Goal: Check status: Check status

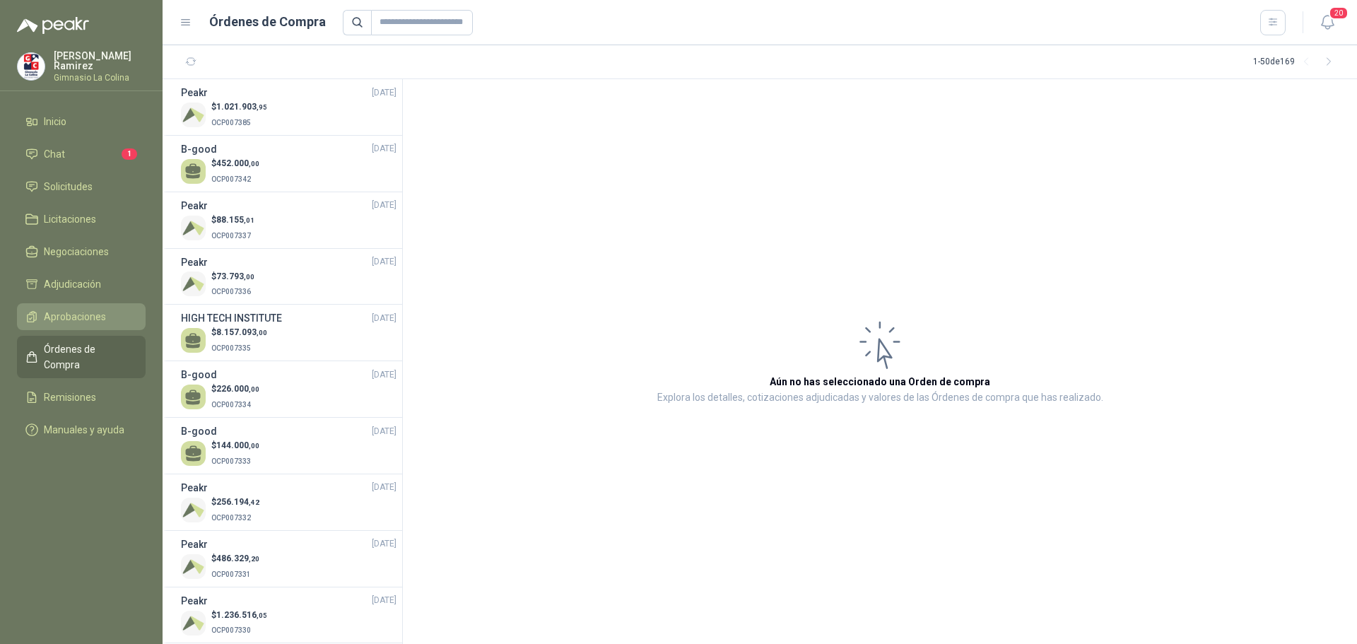
click at [76, 309] on span "Aprobaciones" at bounding box center [75, 317] width 62 height 16
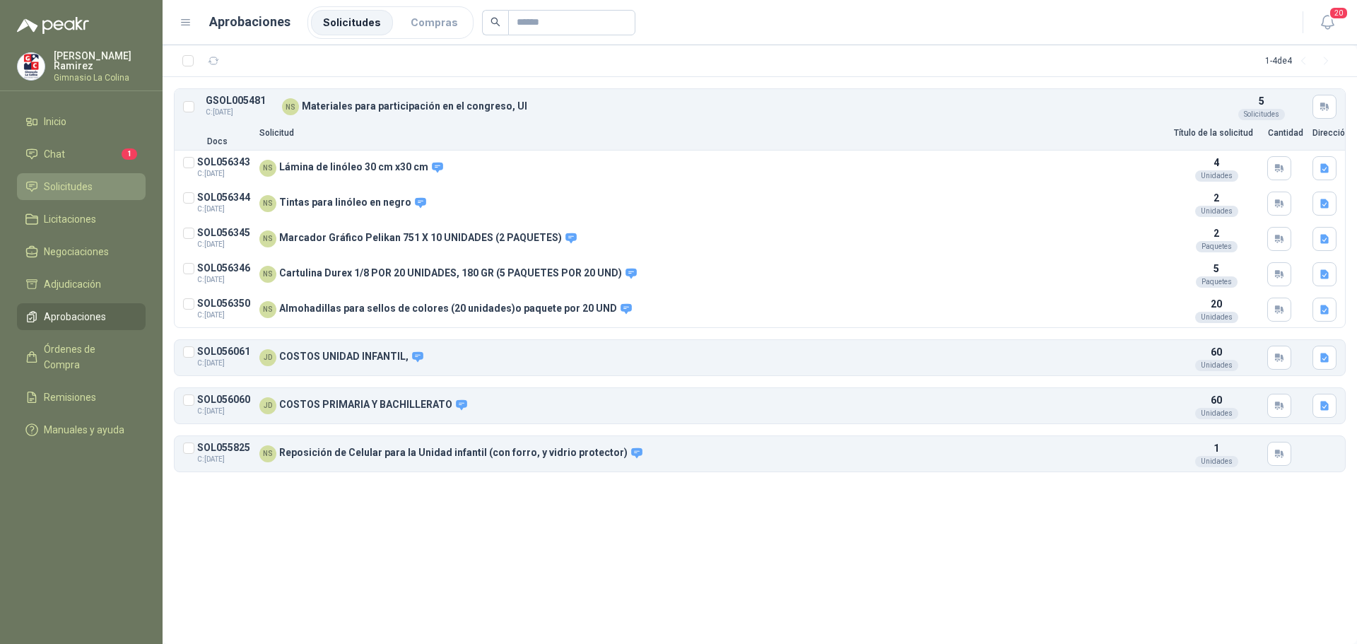
click at [90, 187] on span "Solicitudes" at bounding box center [68, 187] width 49 height 16
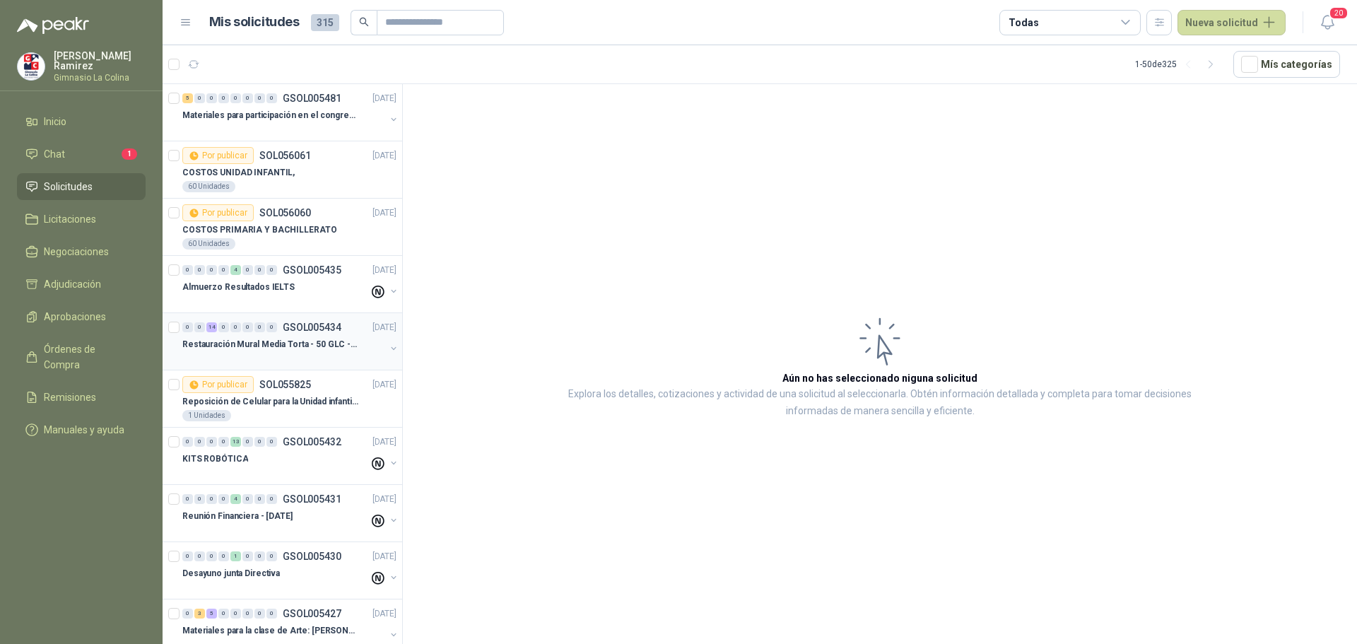
click at [266, 338] on p "Restauración Mural Media Torta - 50 GLC - URGENTE" at bounding box center [270, 344] width 176 height 13
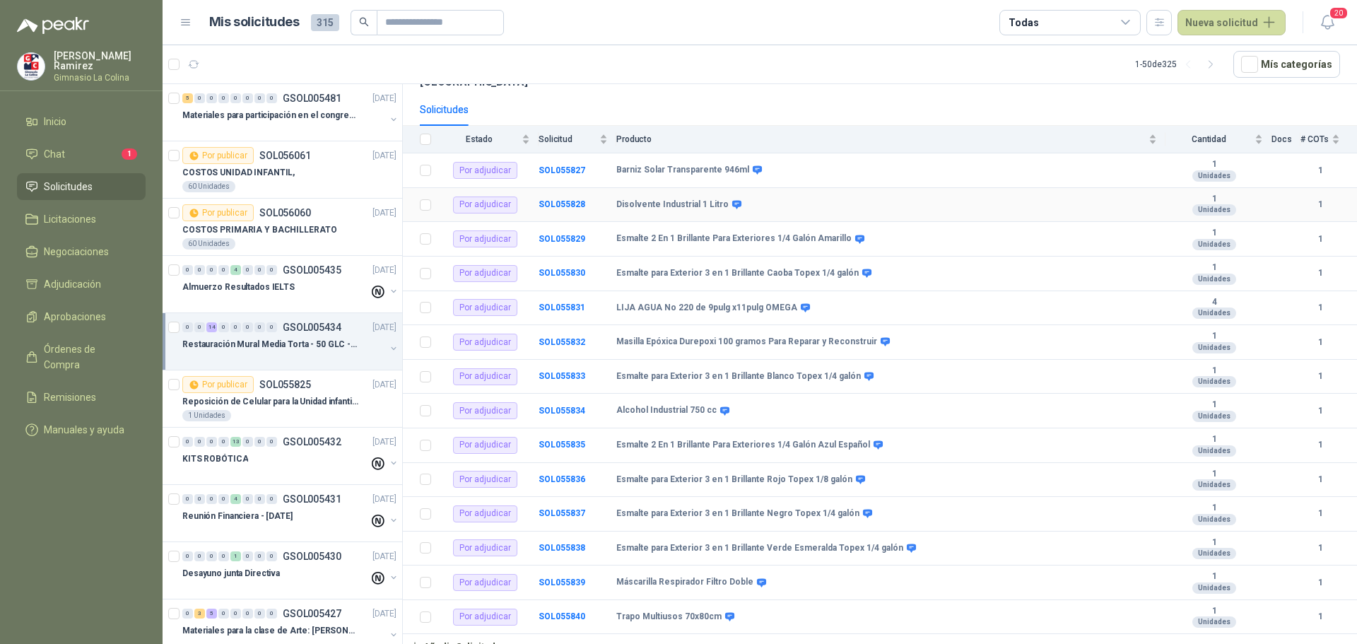
scroll to position [51, 0]
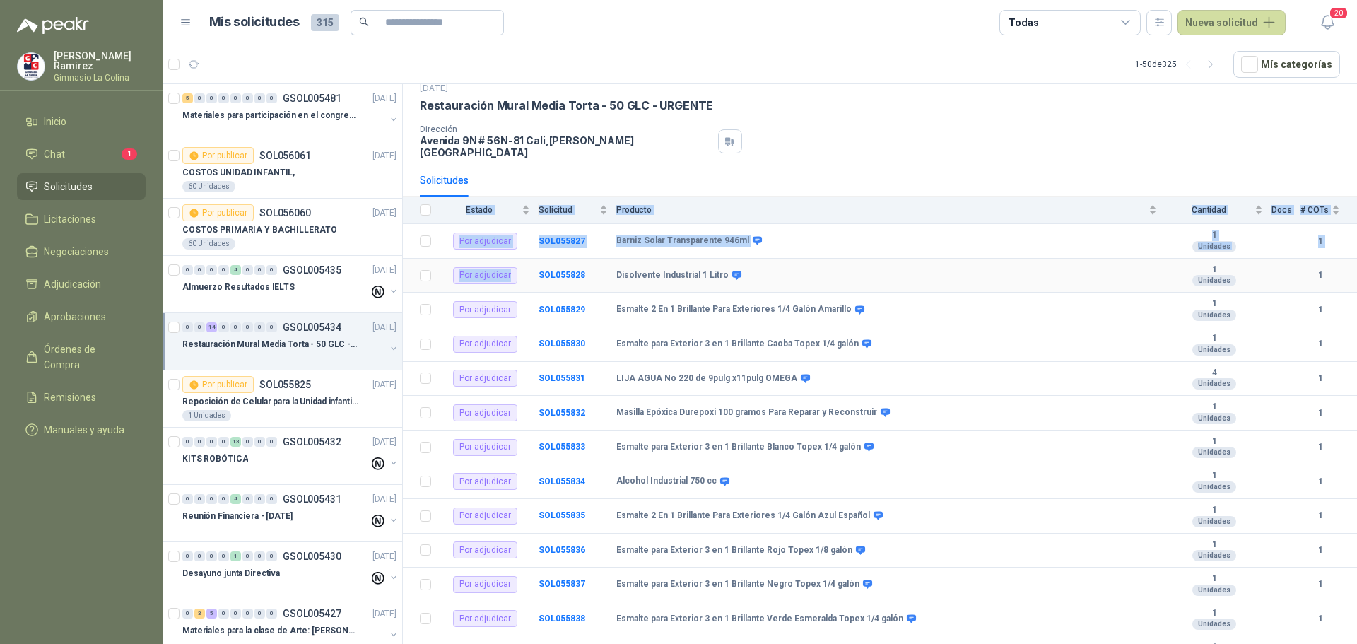
drag, startPoint x: 488, startPoint y: 162, endPoint x: 536, endPoint y: 261, distance: 110.9
click at [536, 261] on div "Solicitudes Estado Solicitud Producto Cantidad Docs # COTs Por adjudicar SOL055…" at bounding box center [880, 446] width 954 height 565
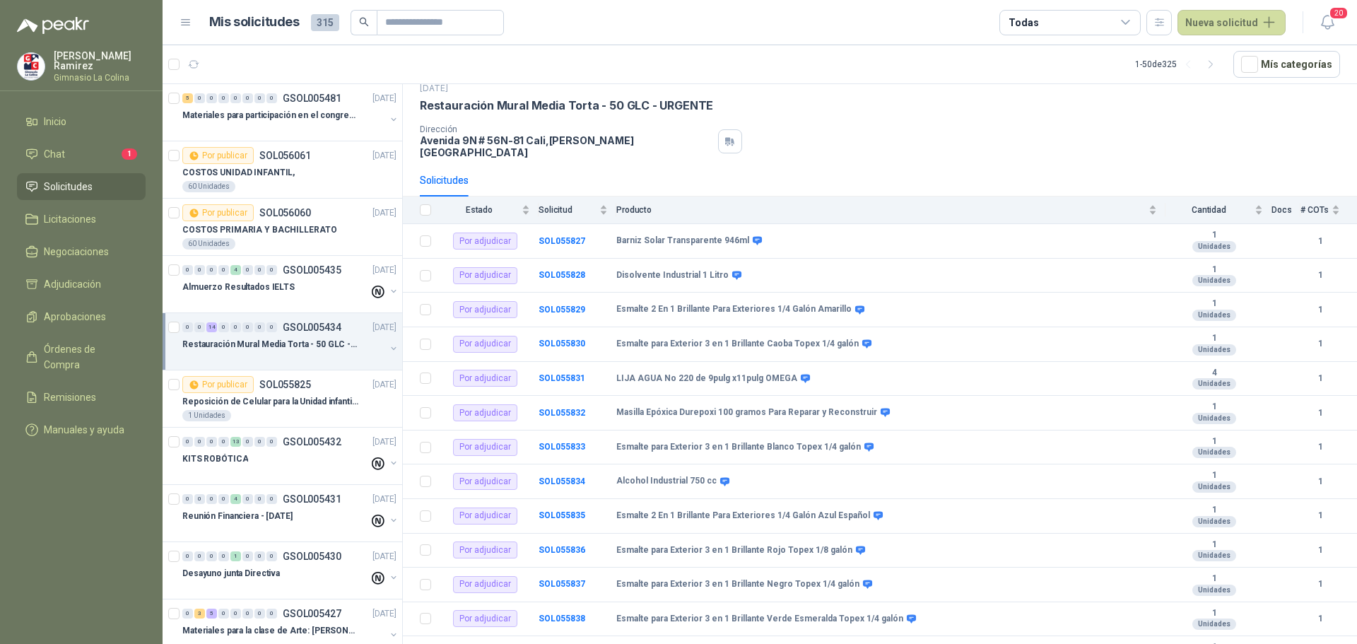
click at [411, 164] on div "Solicitudes" at bounding box center [880, 180] width 954 height 33
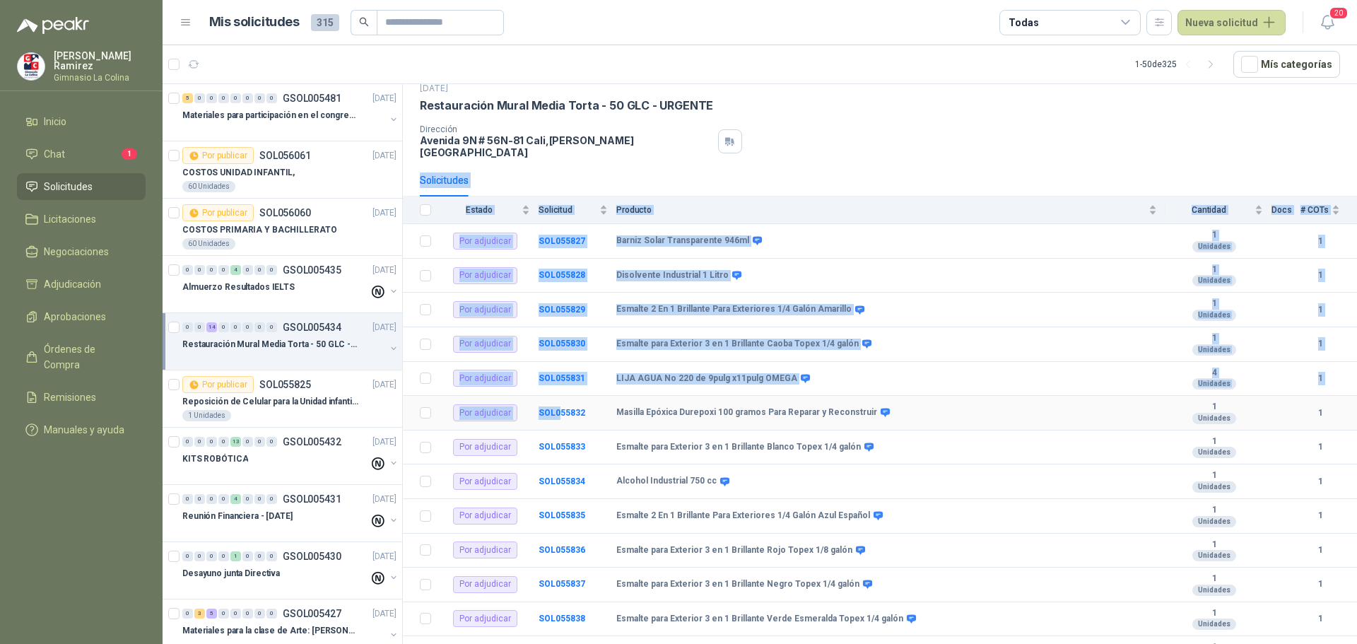
drag, startPoint x: 411, startPoint y: 162, endPoint x: 689, endPoint y: 342, distance: 331.0
click at [570, 411] on div "Solicitudes Estado Solicitud Producto Cantidad Docs # COTs Por adjudicar SOL055…" at bounding box center [880, 446] width 954 height 565
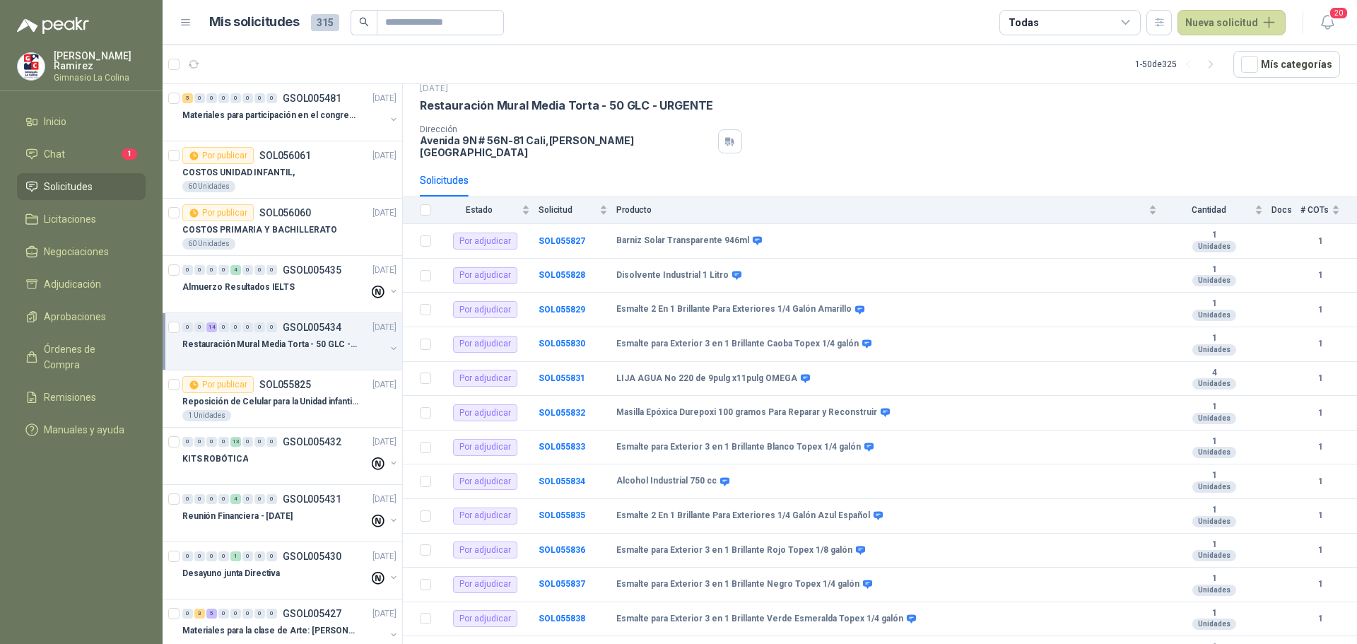
click at [1069, 112] on div "Restauración Mural Media Torta - 50 GLC - URGENTE" at bounding box center [880, 105] width 920 height 15
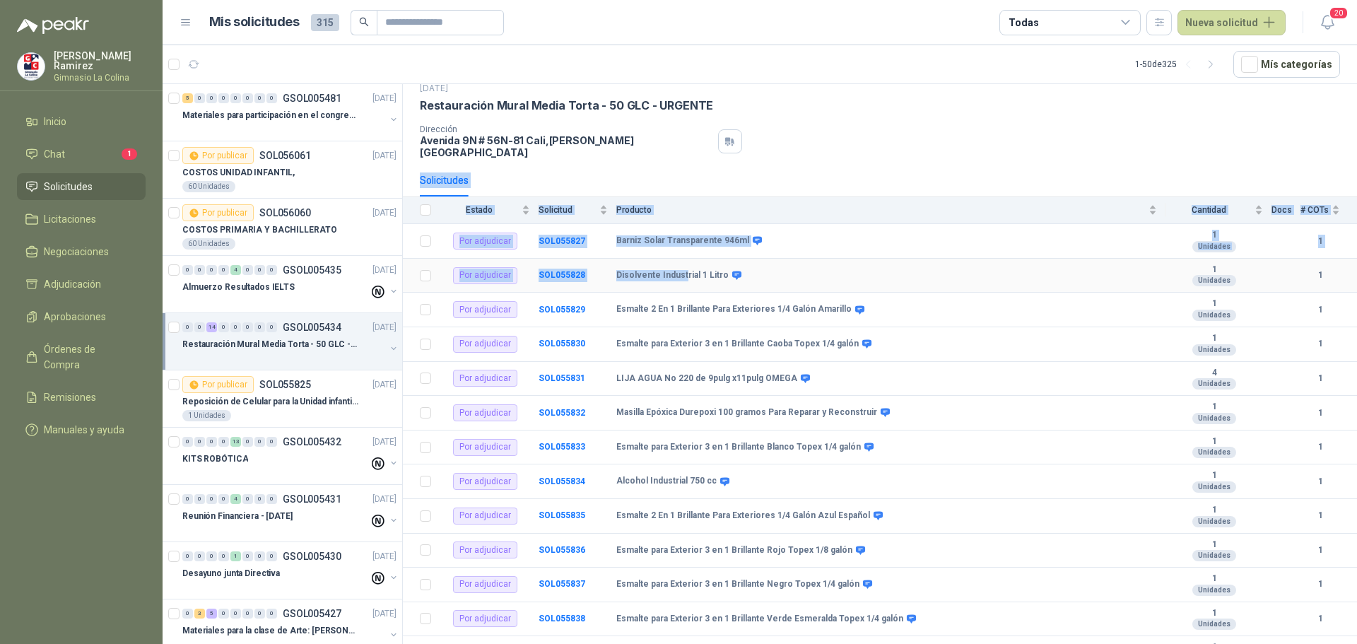
drag, startPoint x: 420, startPoint y: 163, endPoint x: 685, endPoint y: 269, distance: 284.7
click at [685, 269] on div "Solicitudes Estado Solicitud Producto Cantidad Docs # COTs Por adjudicar SOL055…" at bounding box center [880, 446] width 954 height 565
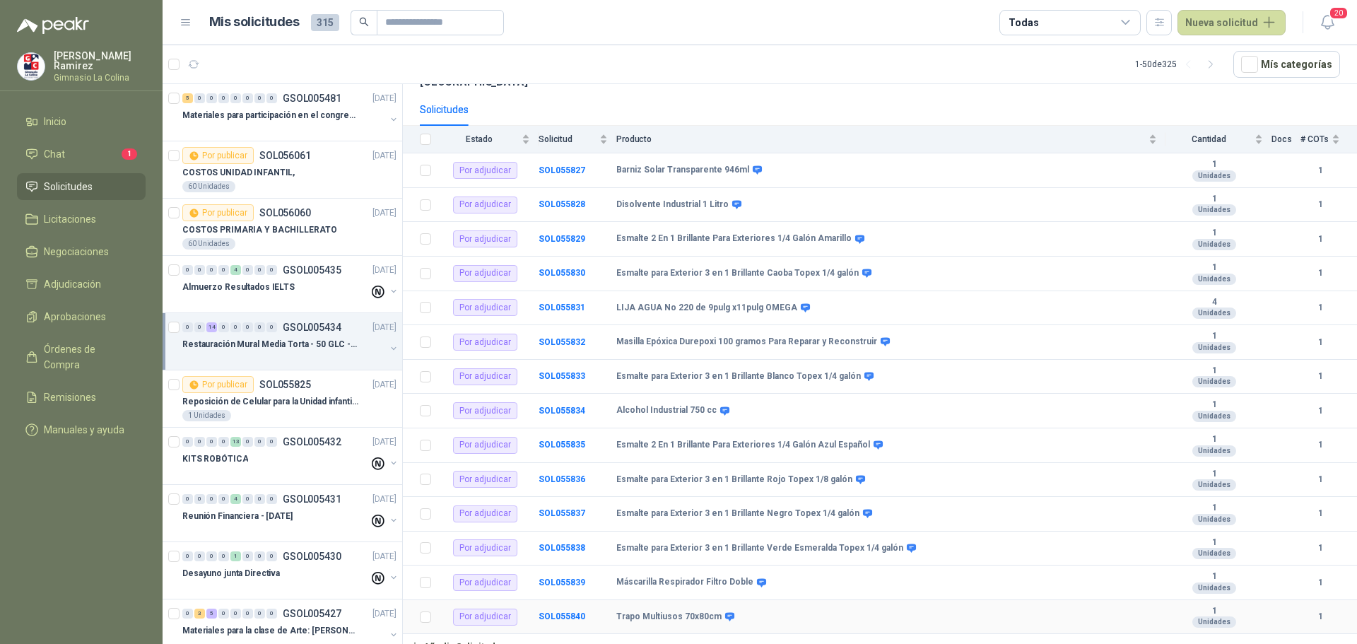
click at [774, 613] on td "Trapo Multiusos 70x80cm" at bounding box center [890, 617] width 549 height 35
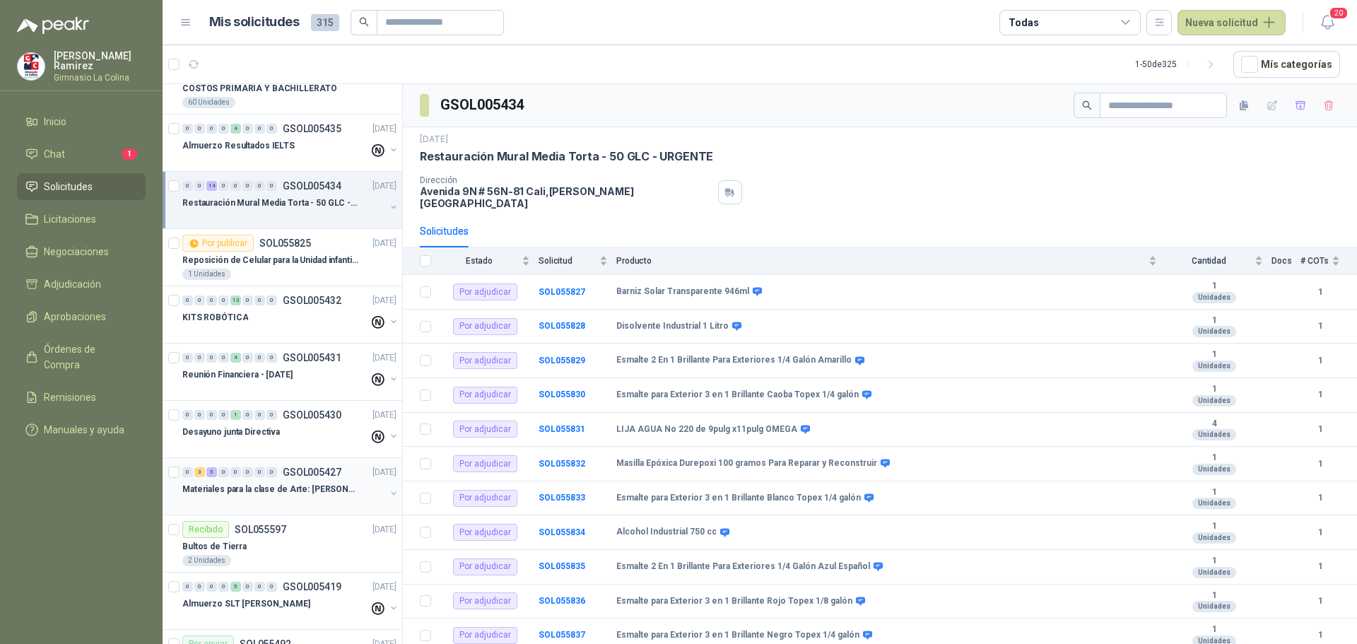
scroll to position [212, 0]
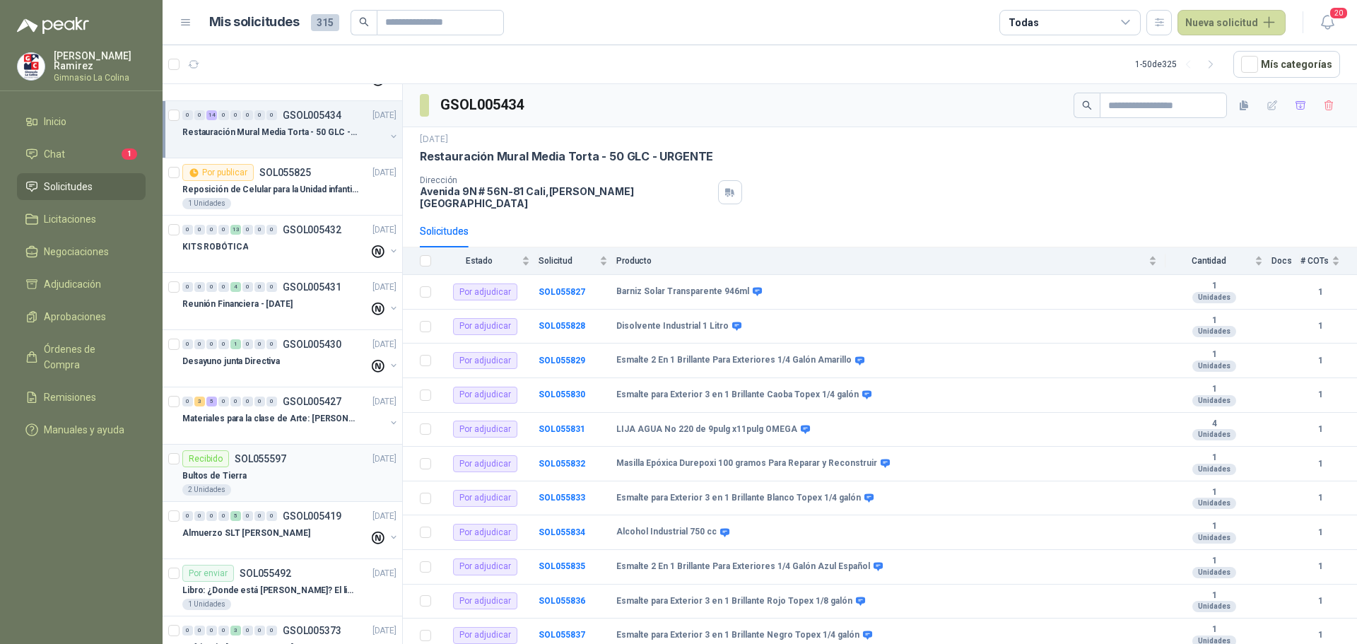
click at [236, 491] on div "2 Unidades" at bounding box center [289, 489] width 214 height 11
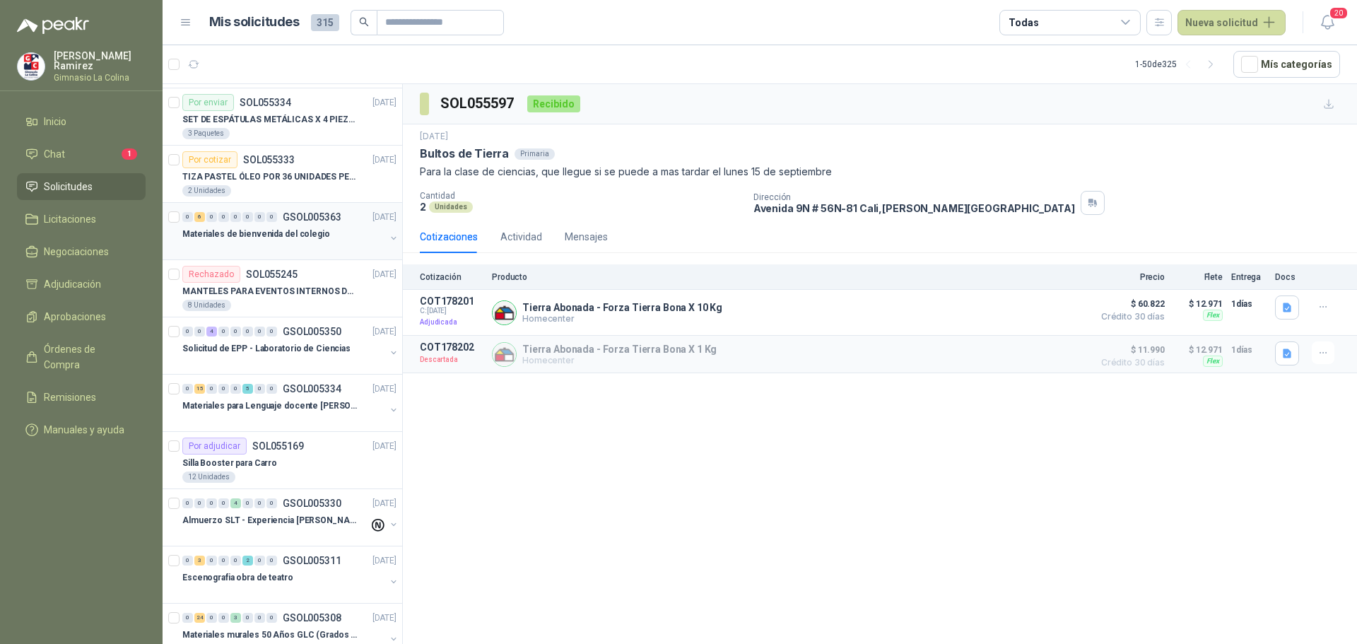
scroll to position [1555, 0]
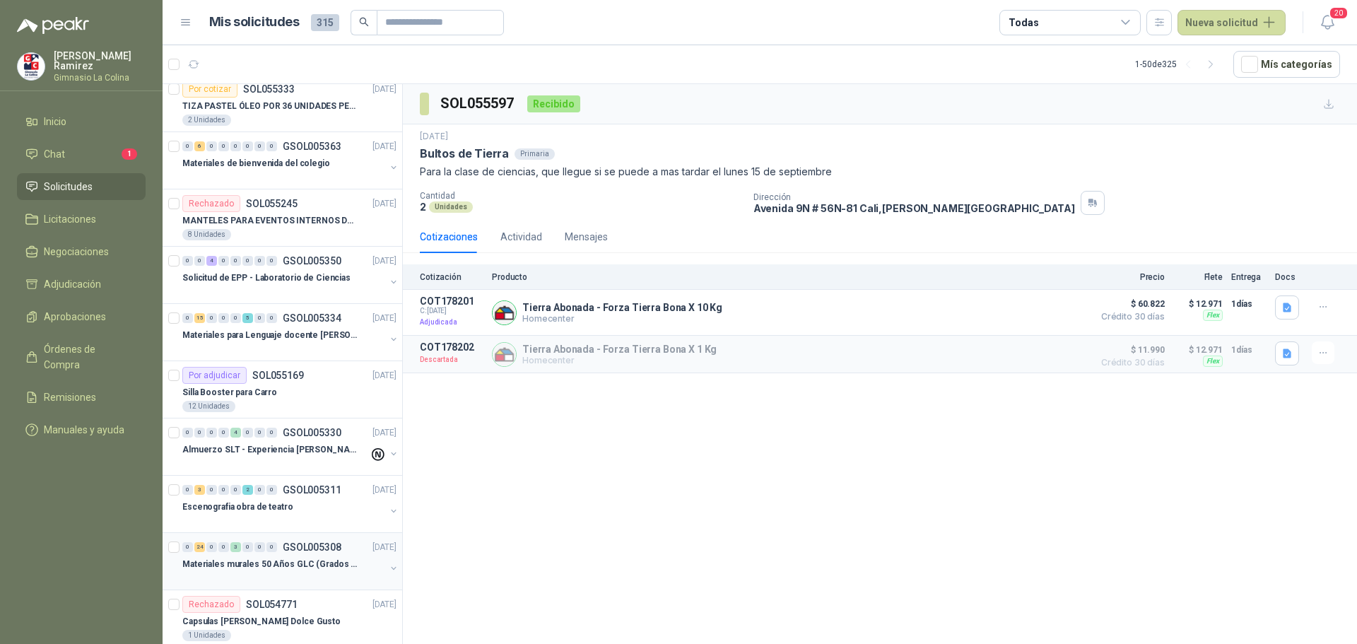
click at [261, 565] on p "Materiales murales 50 Años GLC (Grados 10 y 11)" at bounding box center [270, 564] width 176 height 13
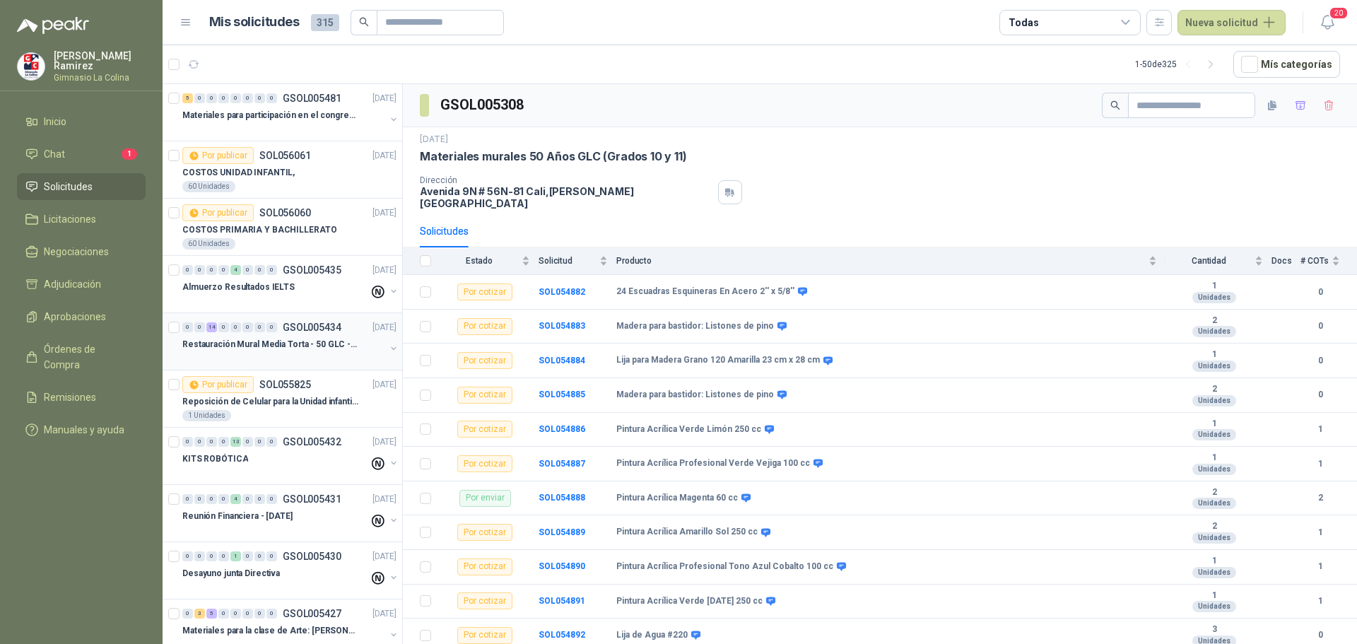
click at [255, 346] on p "Restauración Mural Media Torta - 50 GLC - URGENTE" at bounding box center [270, 344] width 176 height 13
click at [325, 341] on p "Restauración Mural Media Torta - 50 GLC - URGENTE" at bounding box center [270, 344] width 176 height 13
click at [206, 332] on div "0 0 14 0 0 0 0 0 GSOL005434 [DATE]" at bounding box center [290, 327] width 217 height 17
click at [288, 344] on p "Restauración Mural Media Torta - 50 GLC - URGENTE" at bounding box center [270, 344] width 176 height 13
click at [291, 336] on div "Restauración Mural Media Torta - 50 GLC - URGENTE" at bounding box center [283, 344] width 203 height 17
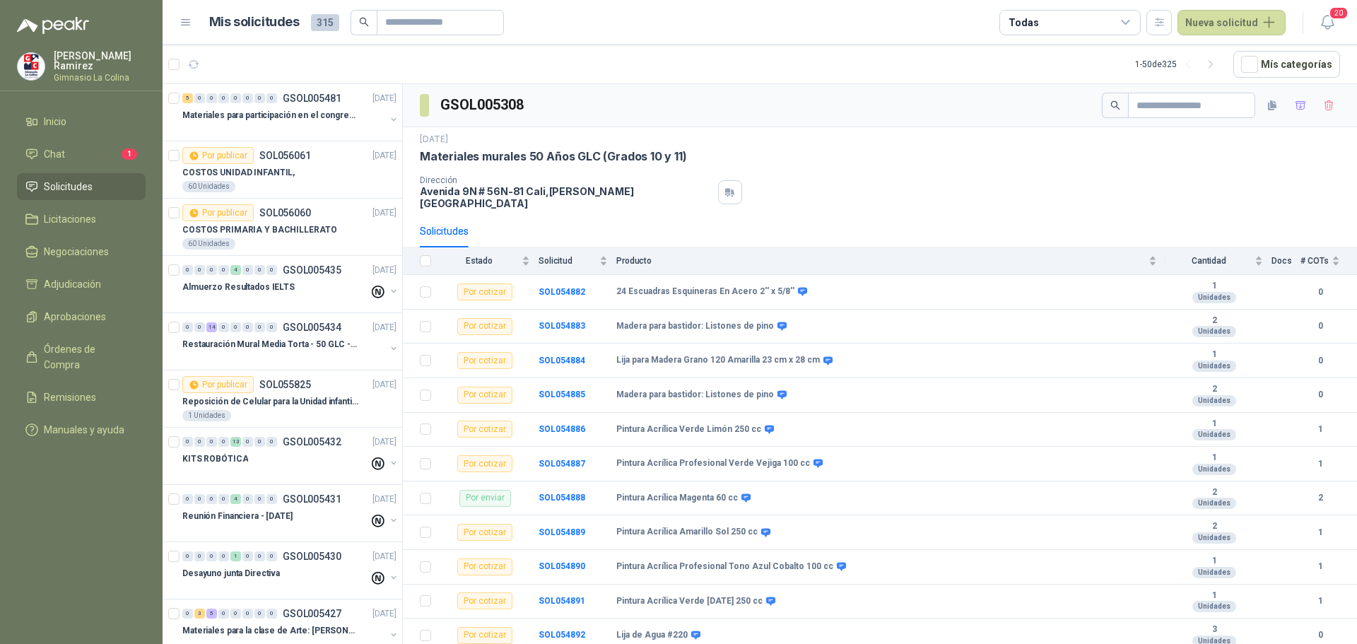
click at [93, 184] on li "Solicitudes" at bounding box center [81, 187] width 112 height 16
click at [93, 183] on li "Solicitudes" at bounding box center [81, 187] width 112 height 16
click at [1049, 46] on article "1 - 50 de 325 Mís categorías" at bounding box center [760, 64] width 1194 height 38
click at [207, 329] on div "14" at bounding box center [211, 327] width 11 height 10
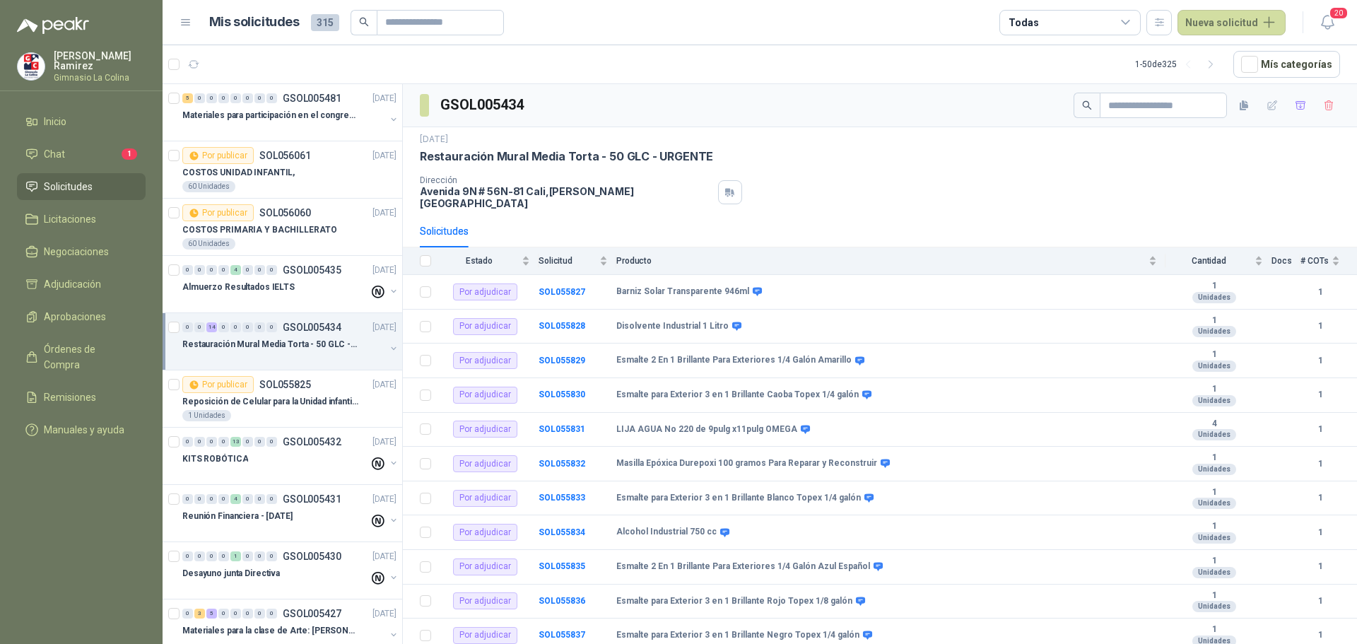
click at [237, 350] on p "Restauración Mural Media Torta - 50 GLC - URGENTE" at bounding box center [270, 344] width 176 height 13
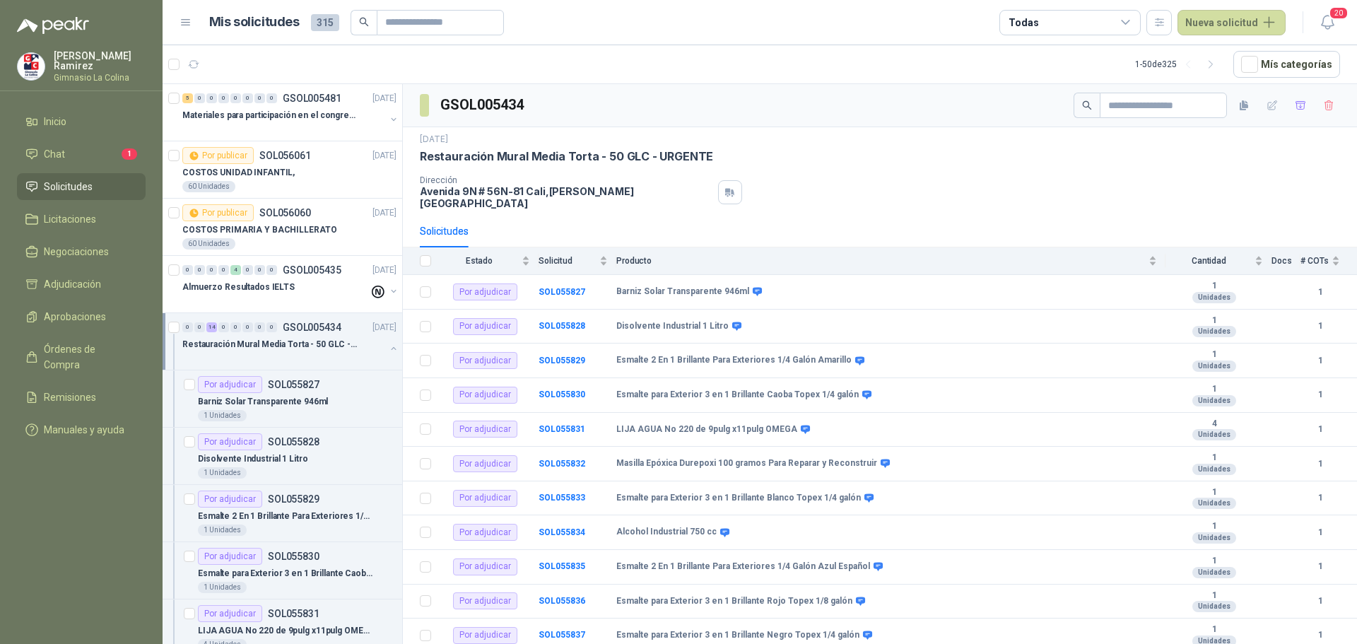
scroll to position [5, 0]
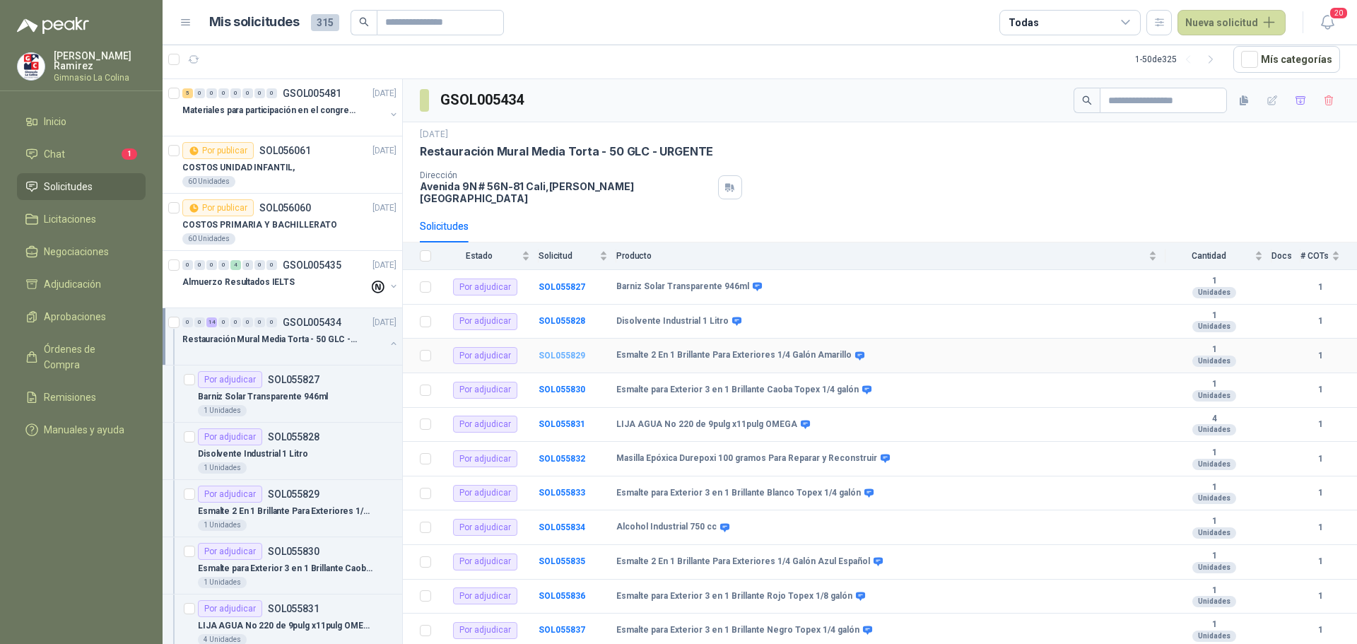
click at [562, 350] on b "SOL055829" at bounding box center [561, 355] width 47 height 10
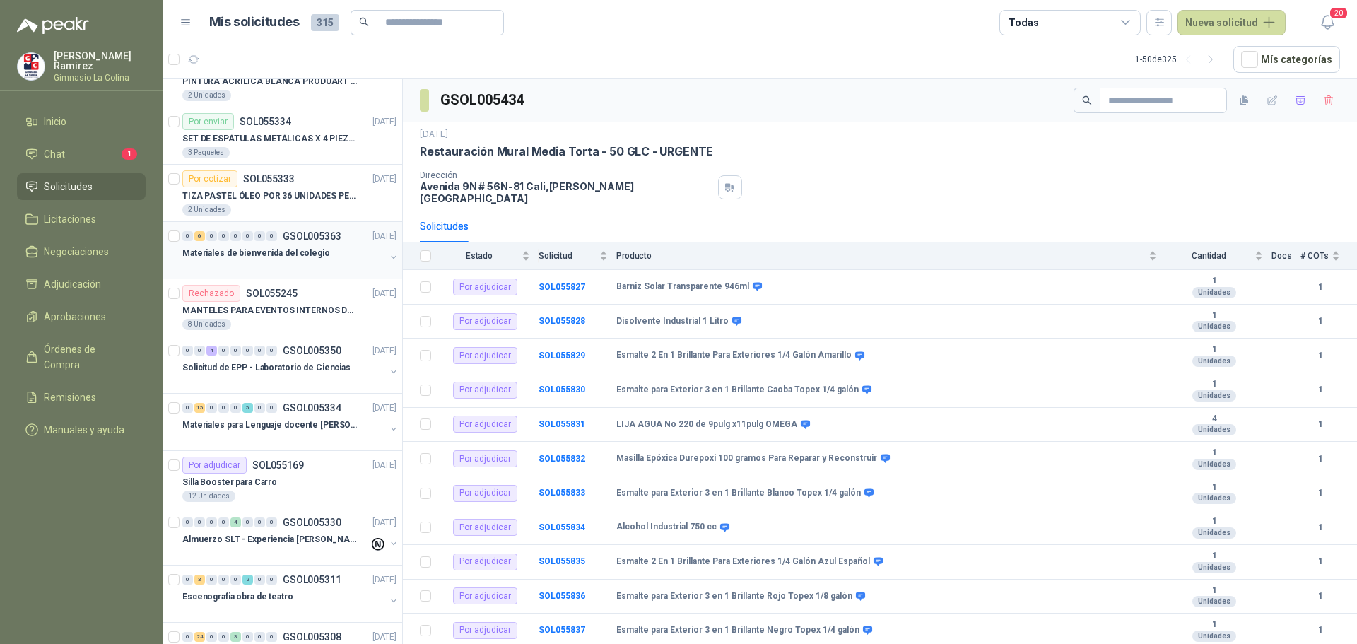
scroll to position [2332, 0]
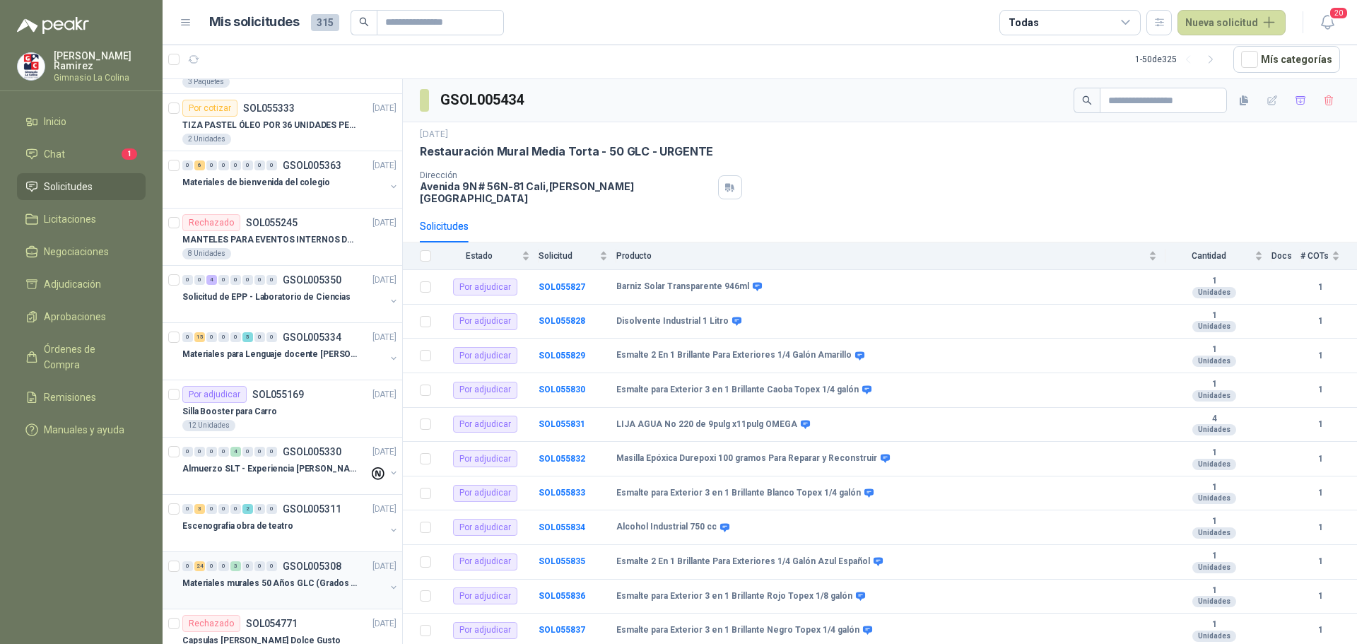
click at [272, 581] on p "Materiales murales 50 Años GLC (Grados 10 y 11)" at bounding box center [270, 583] width 176 height 13
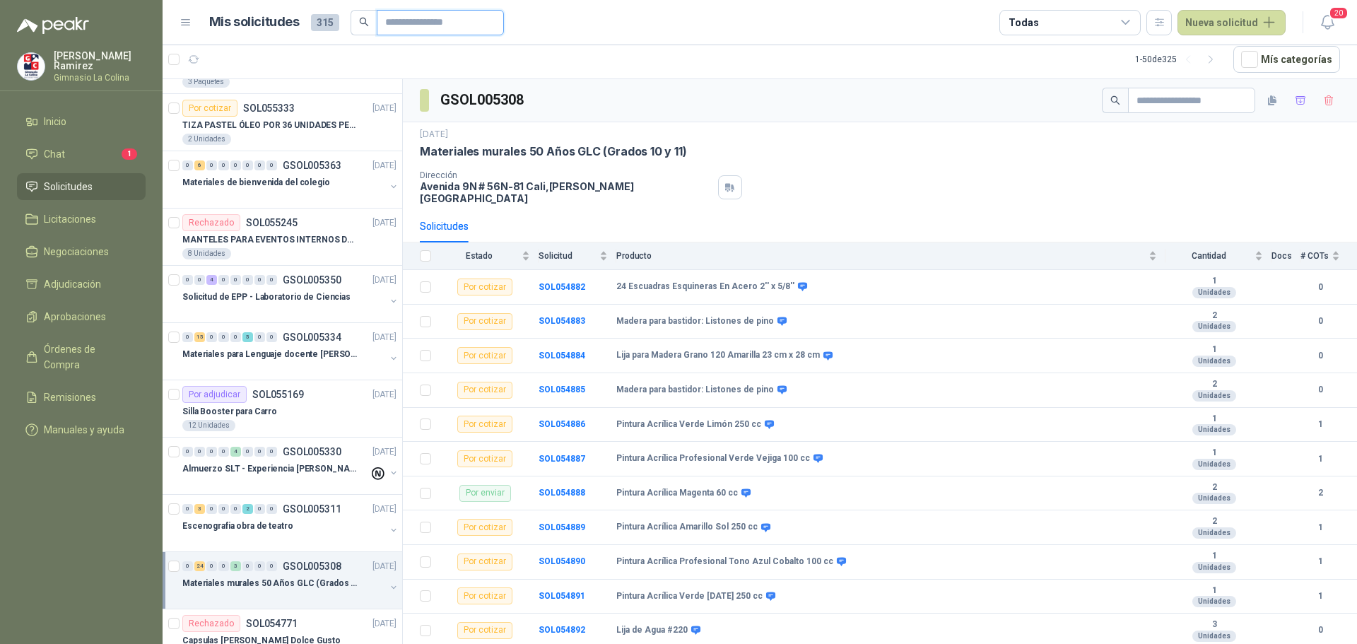
click at [469, 24] on input "text" at bounding box center [434, 23] width 99 height 24
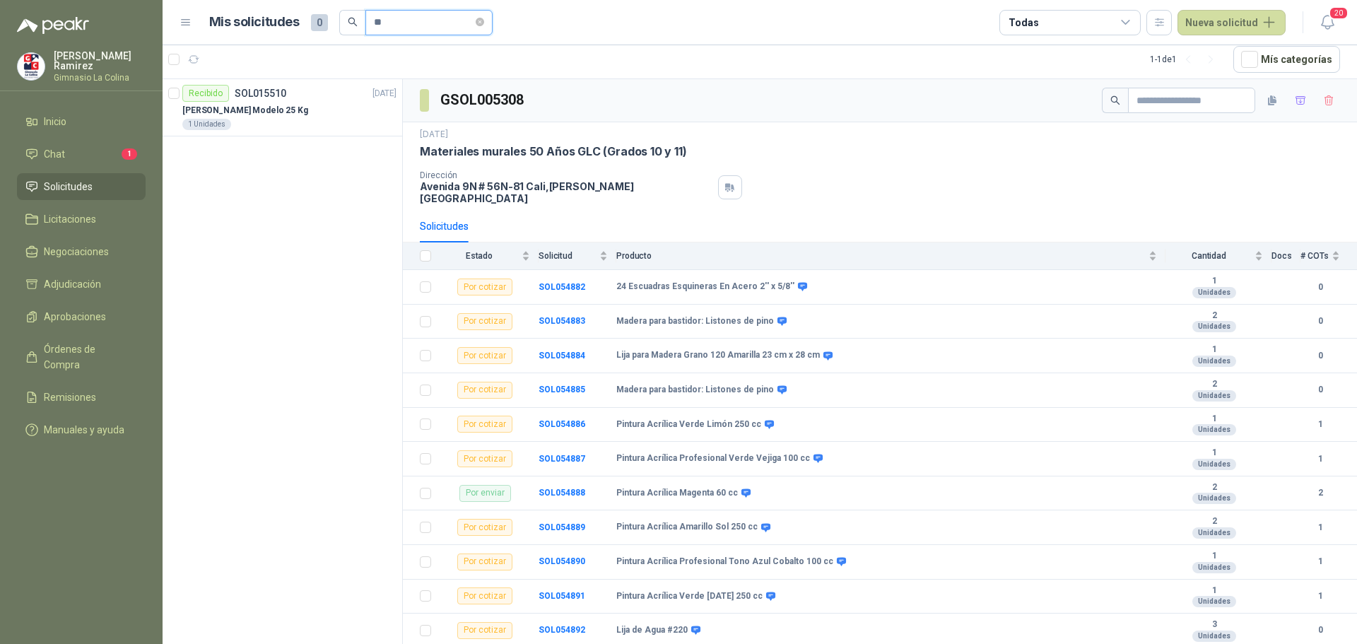
type input "*"
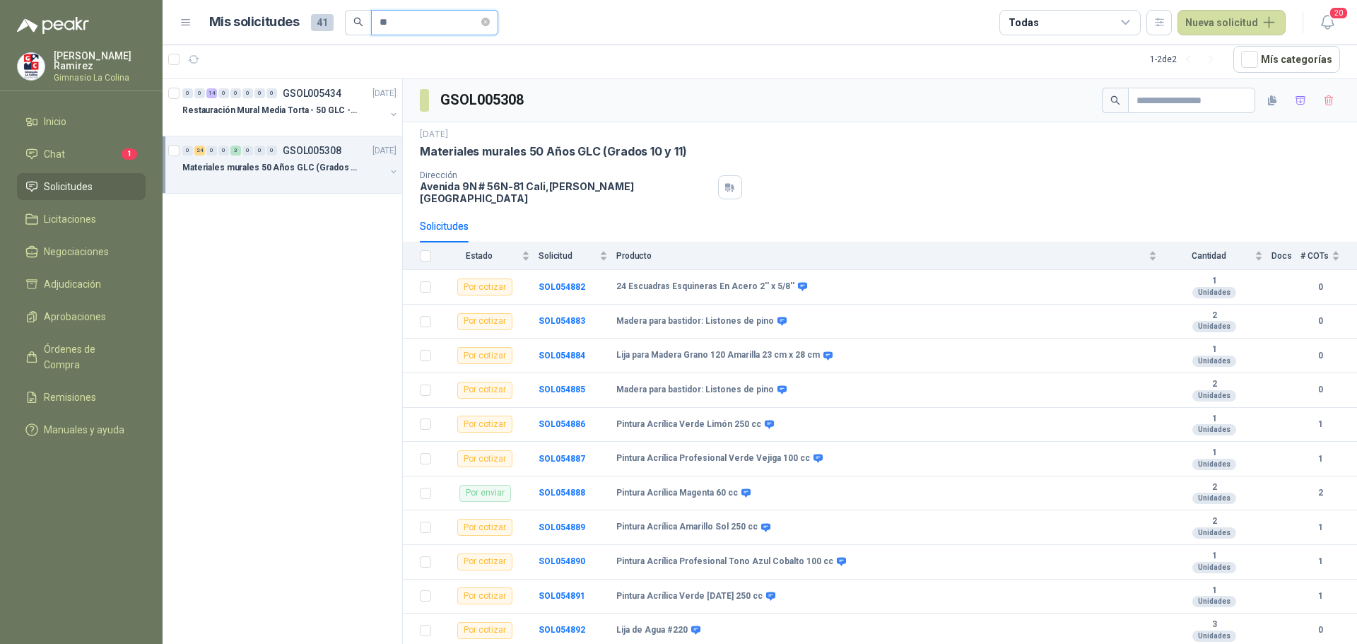
type input "*"
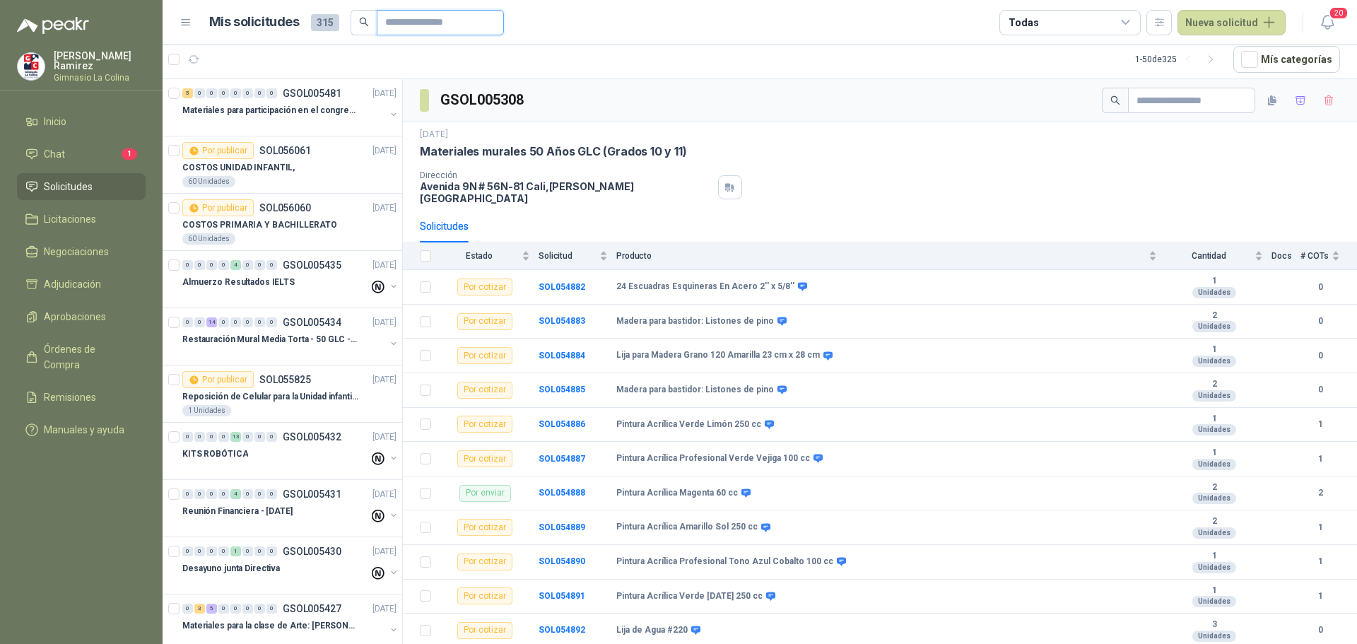
type input "*"
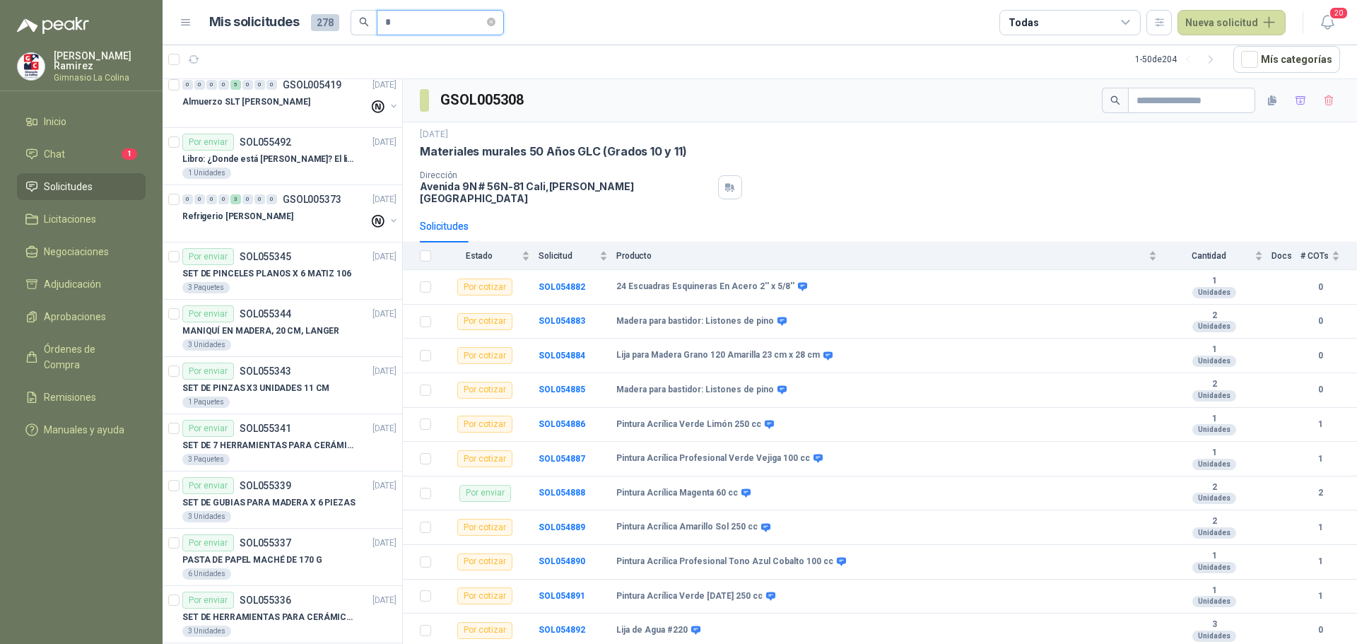
scroll to position [56, 0]
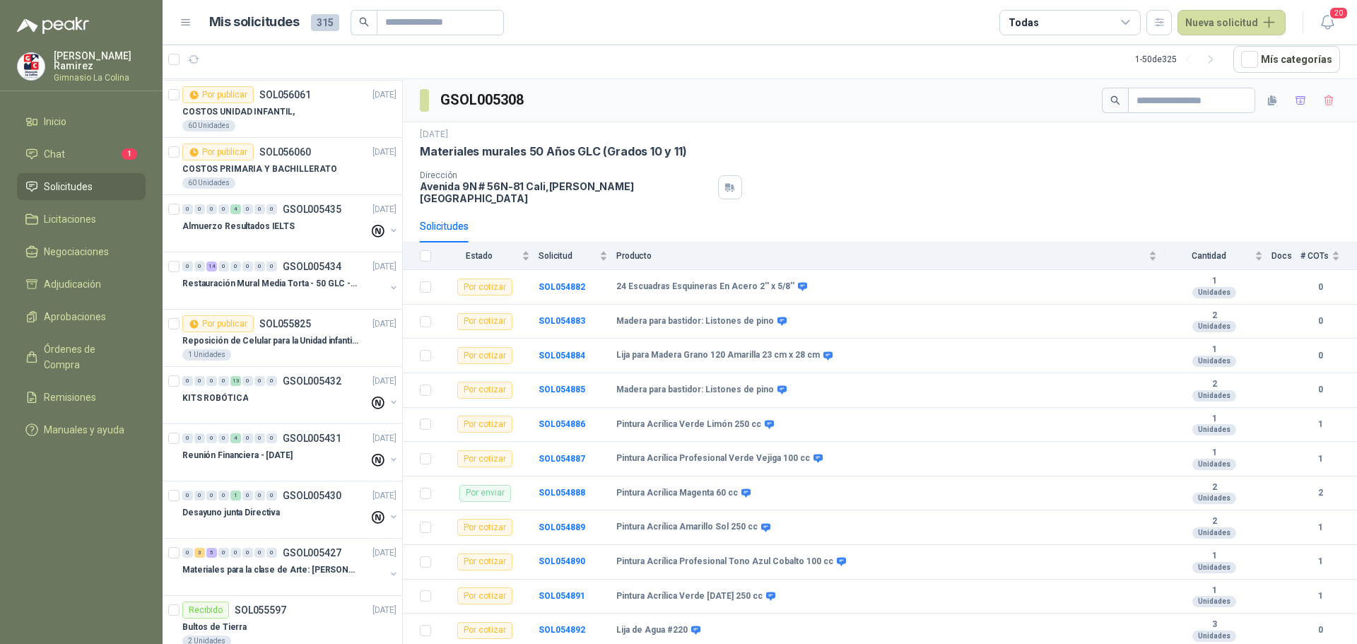
click at [1048, 18] on div "Todas" at bounding box center [1069, 22] width 141 height 25
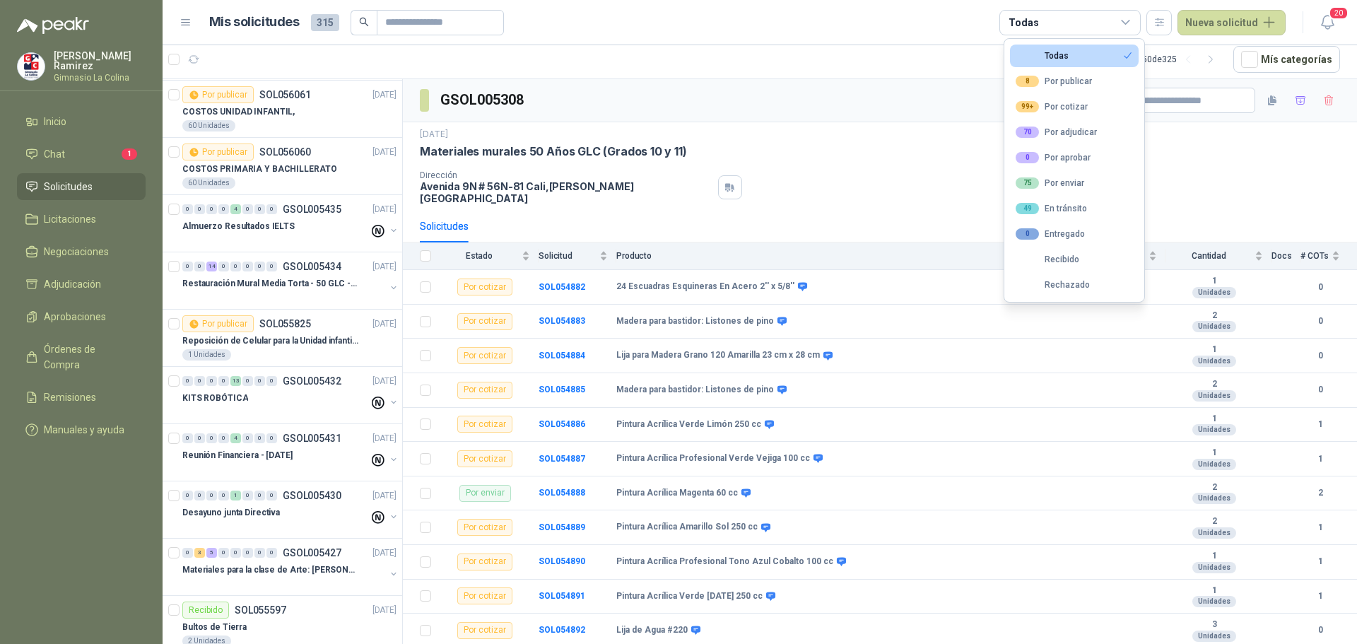
click at [1277, 181] on div "Dirección [STREET_ADDRESS][PERSON_NAME]" at bounding box center [880, 187] width 920 height 34
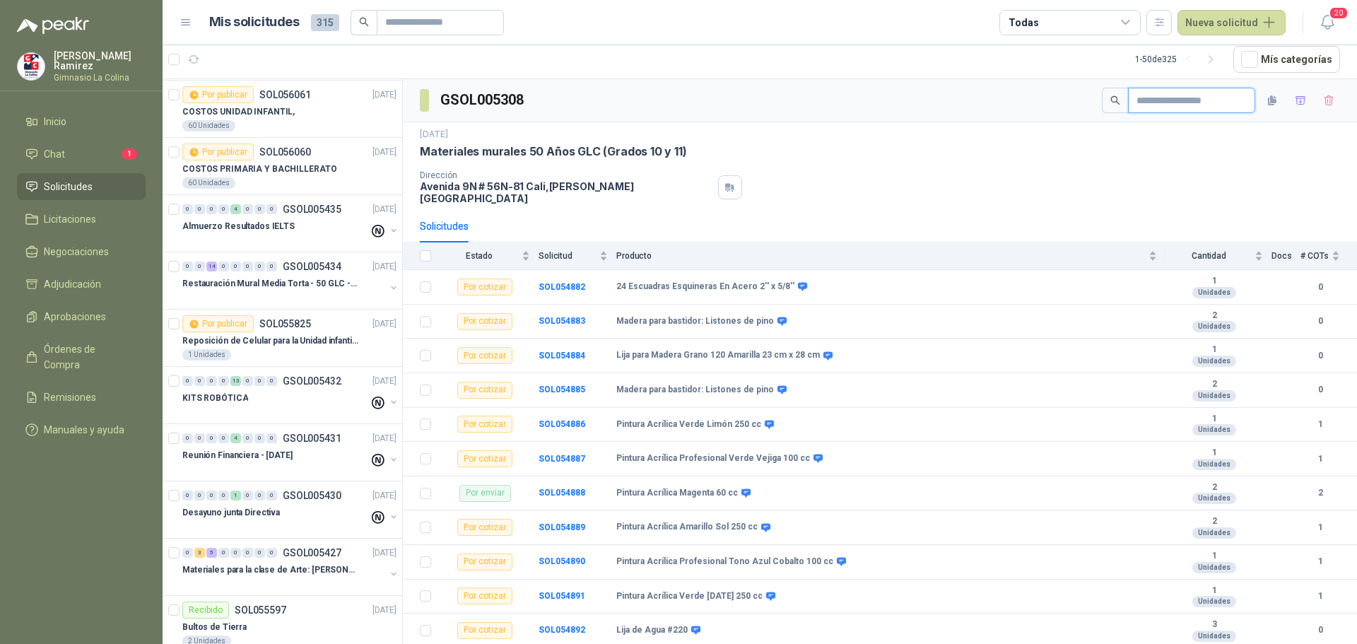
click at [1136, 94] on input "text" at bounding box center [1185, 100] width 99 height 24
click at [1338, 16] on span "20" at bounding box center [1338, 12] width 20 height 13
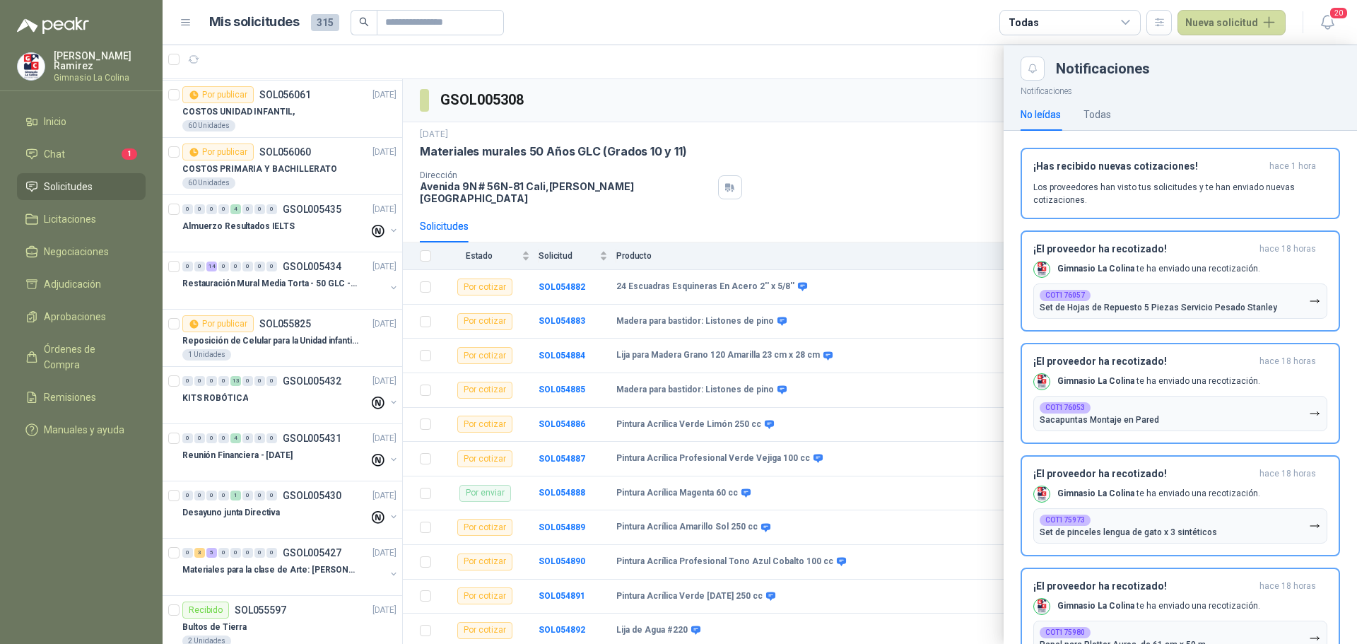
click at [664, 88] on div at bounding box center [760, 344] width 1194 height 599
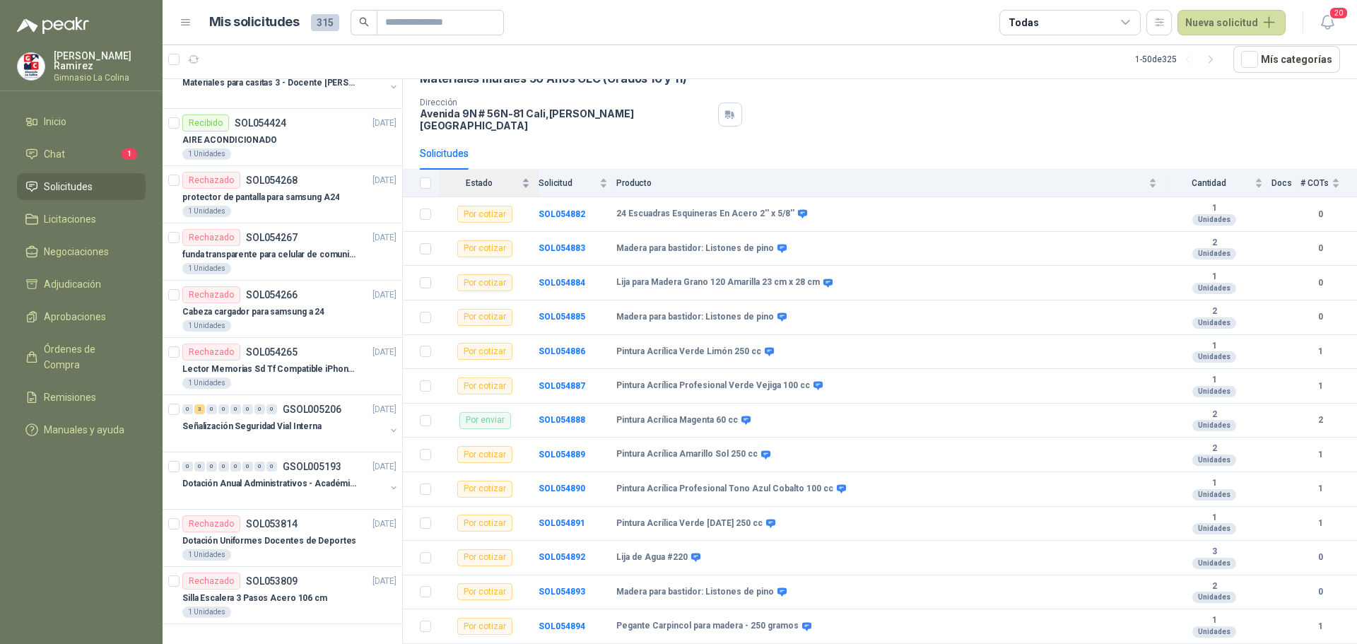
scroll to position [0, 0]
